Goal: Navigation & Orientation: Find specific page/section

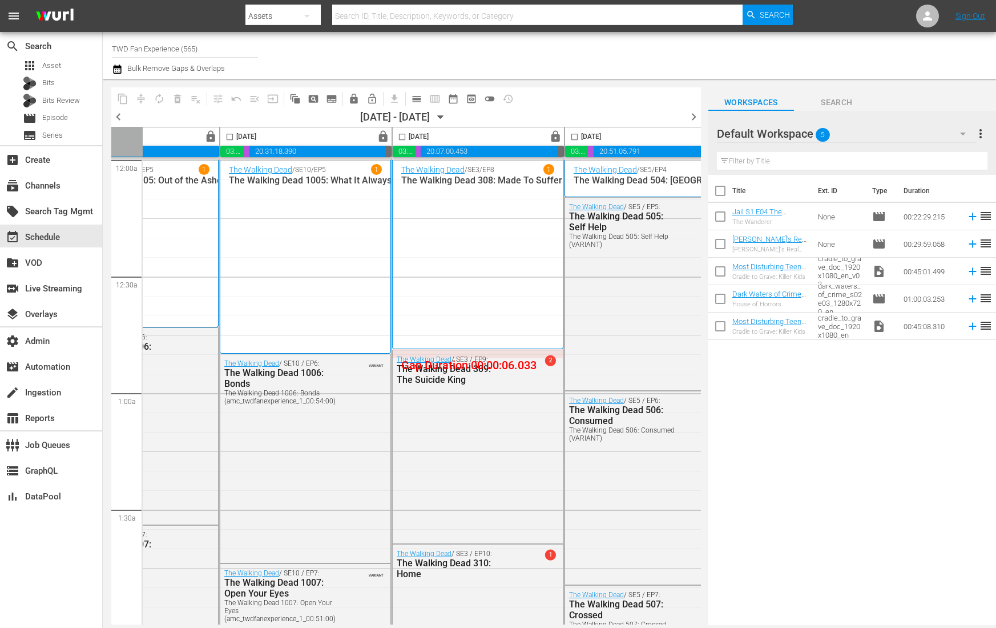
scroll to position [0, 652]
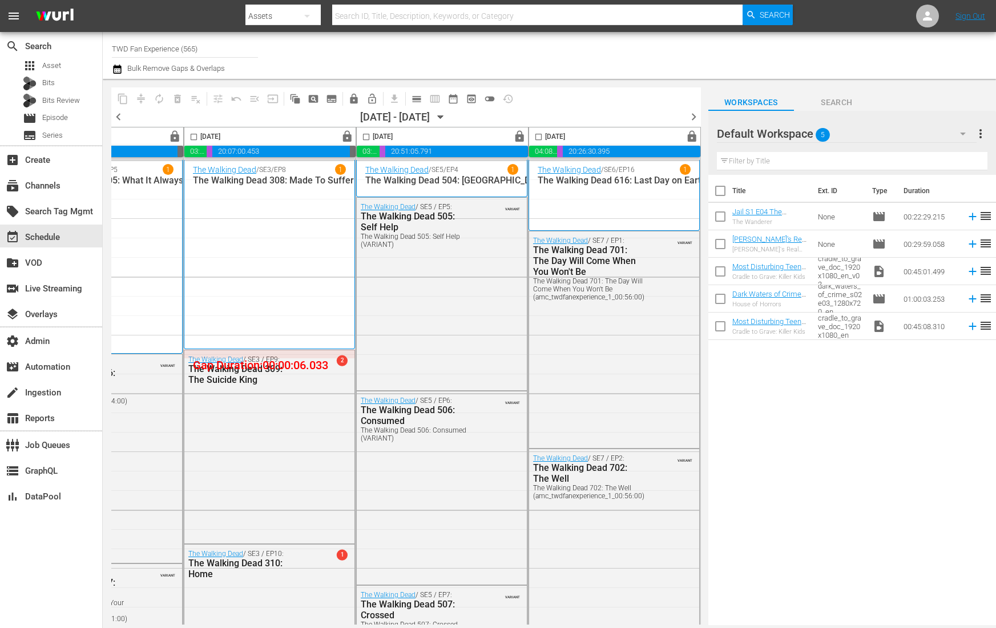
click at [695, 114] on span "chevron_right" at bounding box center [694, 117] width 14 height 14
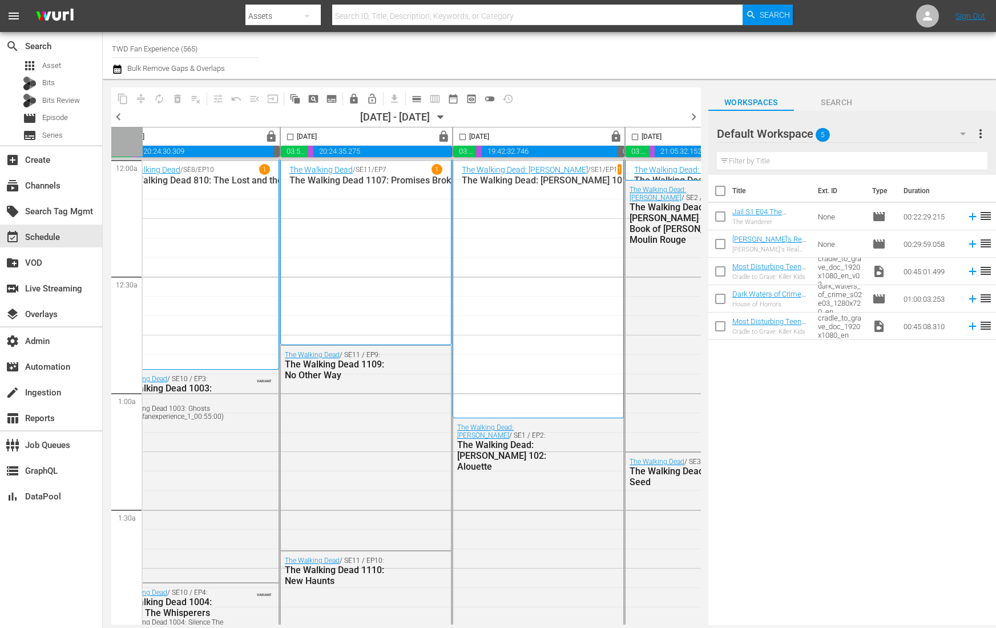
scroll to position [0, 652]
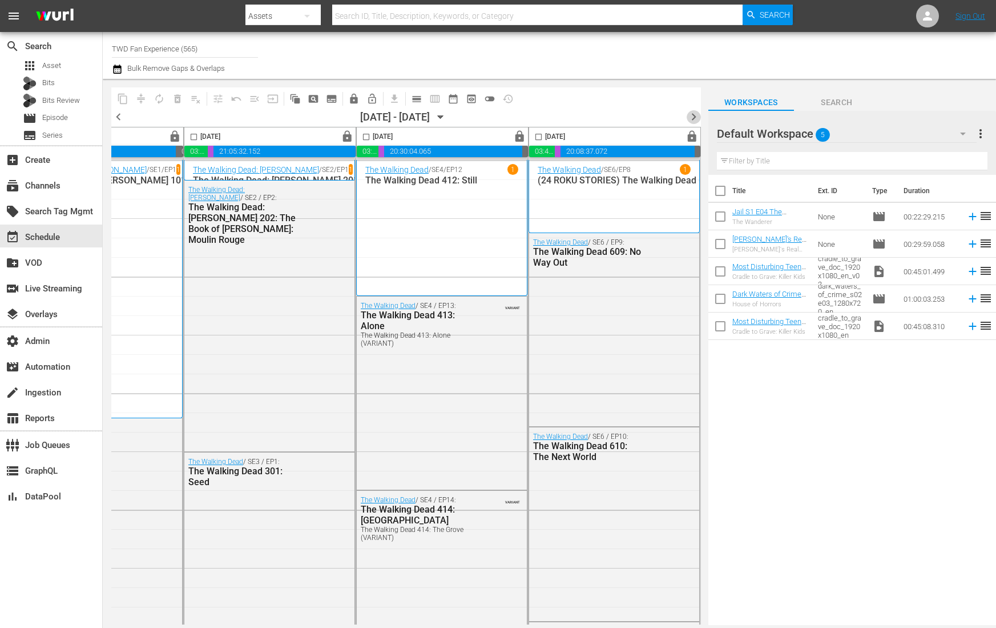
click at [696, 114] on span "chevron_right" at bounding box center [694, 117] width 14 height 14
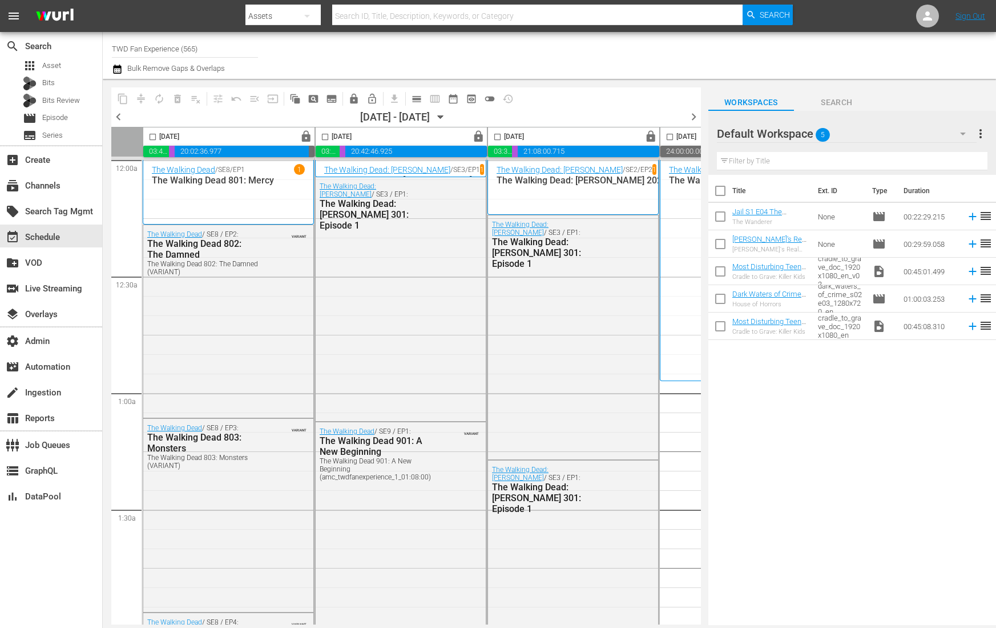
click at [116, 115] on span "chevron_left" at bounding box center [118, 117] width 14 height 14
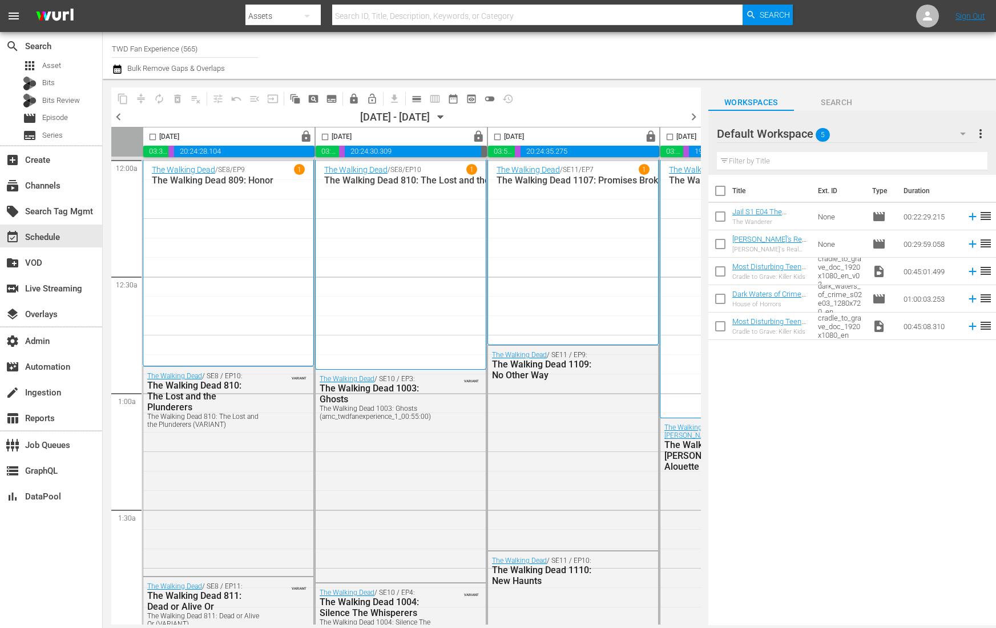
click at [115, 115] on span "chevron_left" at bounding box center [118, 117] width 14 height 14
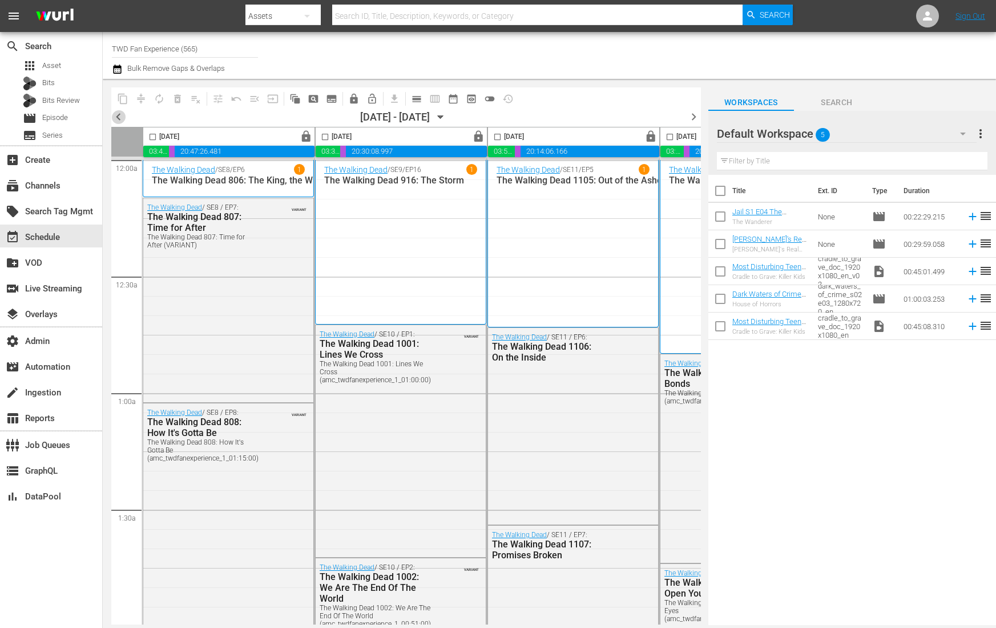
click at [120, 116] on span "chevron_left" at bounding box center [118, 117] width 14 height 14
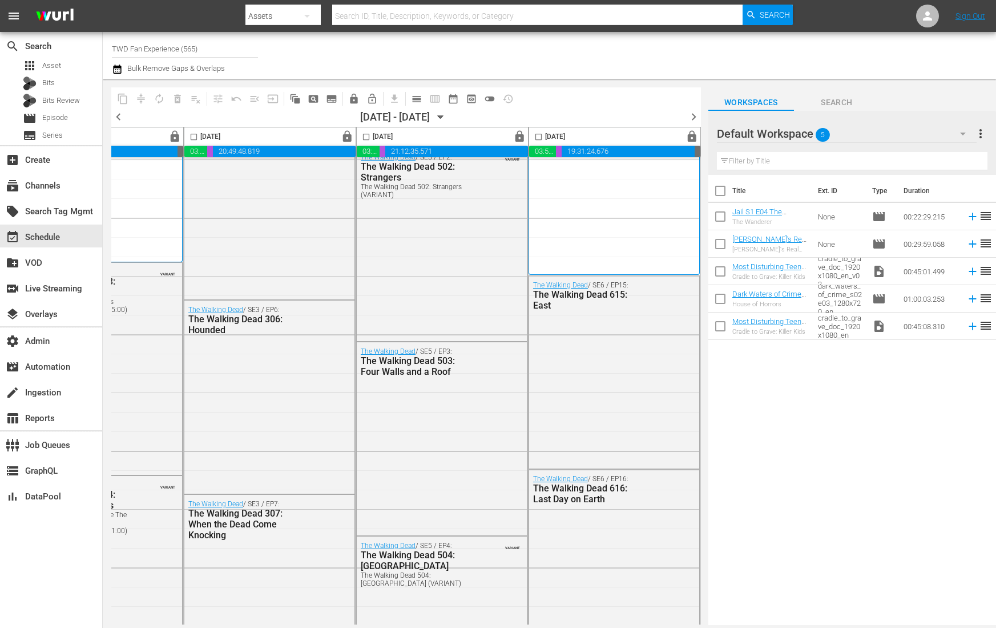
scroll to position [0, 652]
